Goal: Use online tool/utility: Utilize a website feature to perform a specific function

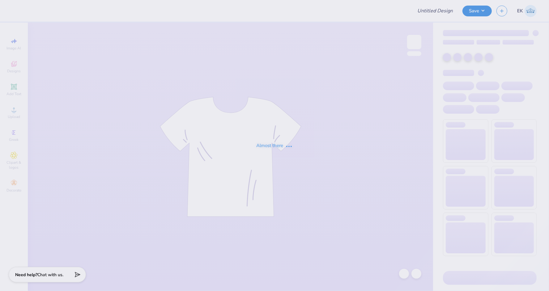
type input "license hat"
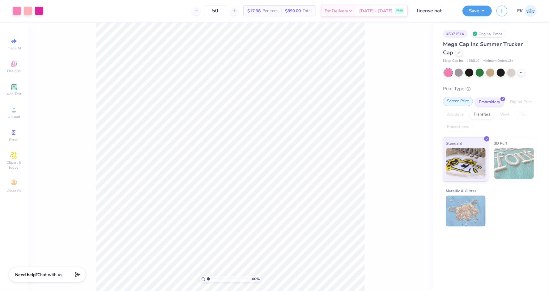
click at [462, 101] on div "Screen Print" at bounding box center [458, 101] width 30 height 9
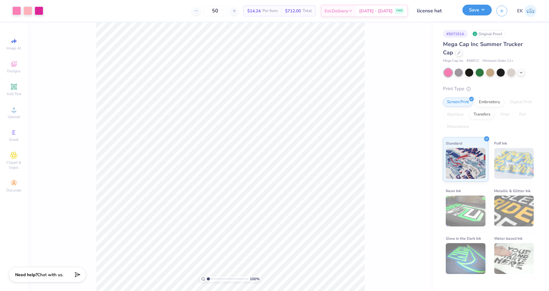
click at [482, 14] on button "Save" at bounding box center [477, 10] width 29 height 11
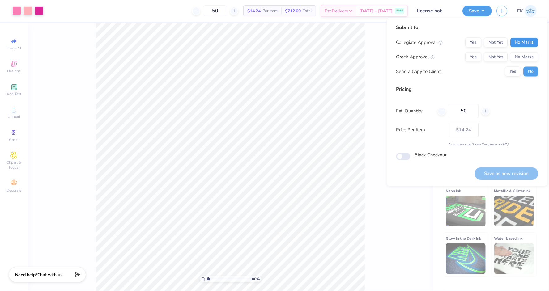
click at [532, 47] on button "No Marks" at bounding box center [524, 43] width 28 height 10
click at [462, 65] on div "Collegiate Approval Yes Not Yet No Marks Greek Approval Yes Not Yet No Marks Se…" at bounding box center [467, 57] width 142 height 39
click at [481, 58] on button "Yes" at bounding box center [474, 57] width 16 height 10
click at [502, 174] on button "Save as new revision" at bounding box center [507, 173] width 64 height 13
type input "$14.24"
